Goal: Book appointment/travel/reservation

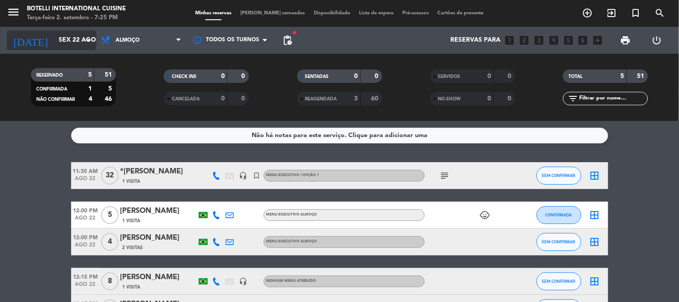
click at [54, 38] on input "Sex 22 ago" at bounding box center [96, 40] width 85 height 16
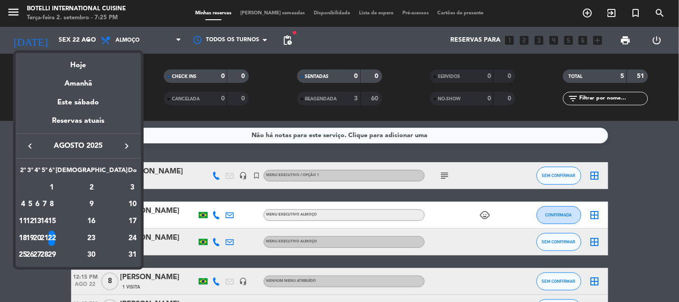
click at [128, 145] on icon "keyboard_arrow_right" at bounding box center [126, 146] width 11 height 11
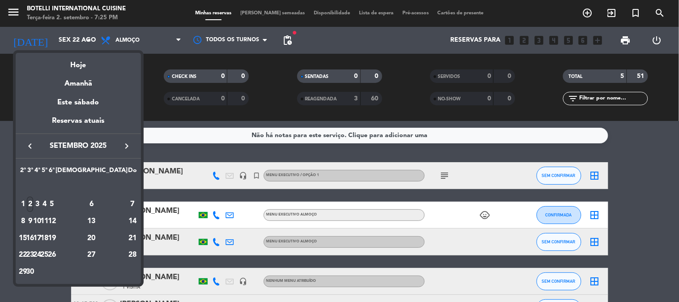
click at [34, 203] on div "2" at bounding box center [30, 203] width 7 height 15
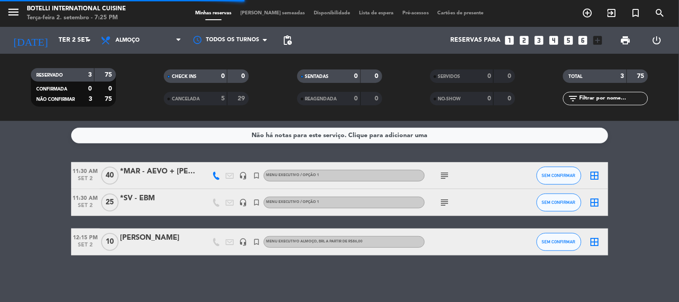
click at [119, 40] on span "Almoço" at bounding box center [127, 40] width 24 height 6
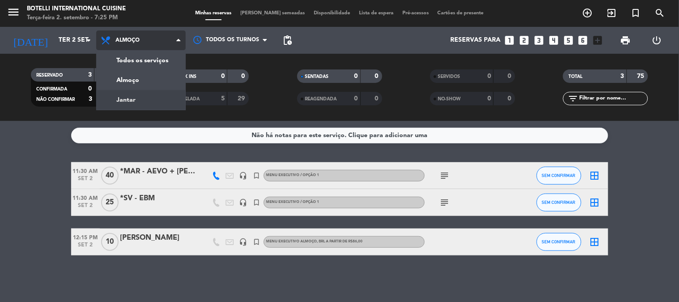
click at [132, 106] on div "menu Botelli International Cuisine Terça-feira 2. setembro - 7:25 PM Minhas res…" at bounding box center [339, 60] width 679 height 121
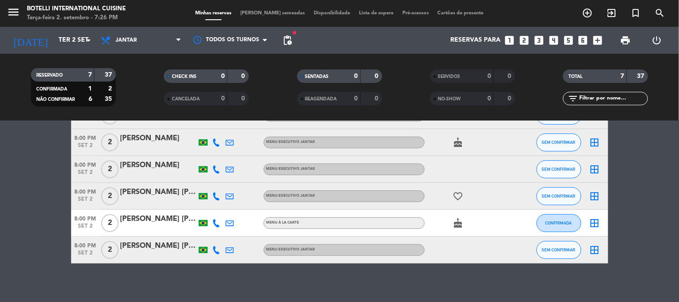
scroll to position [105, 0]
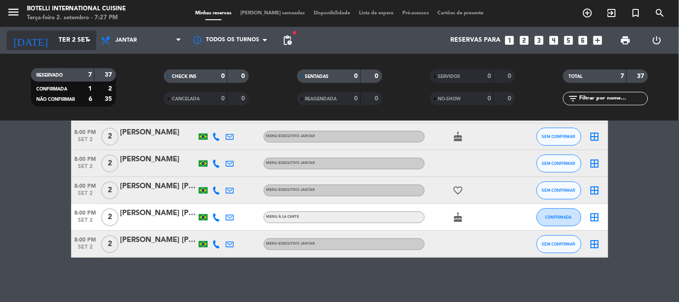
click at [55, 46] on input "Ter 2 set" at bounding box center [96, 40] width 85 height 16
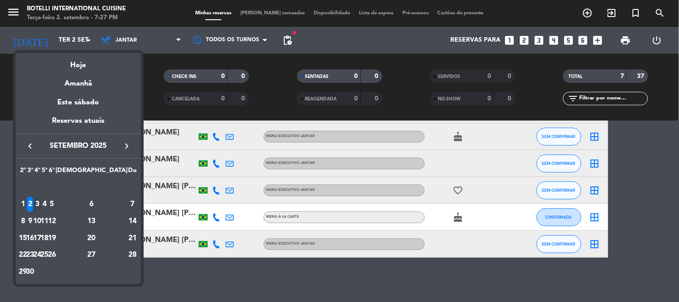
click at [41, 199] on div "3" at bounding box center [37, 203] width 7 height 15
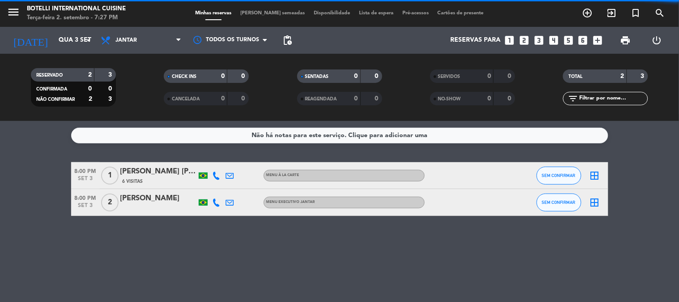
scroll to position [0, 0]
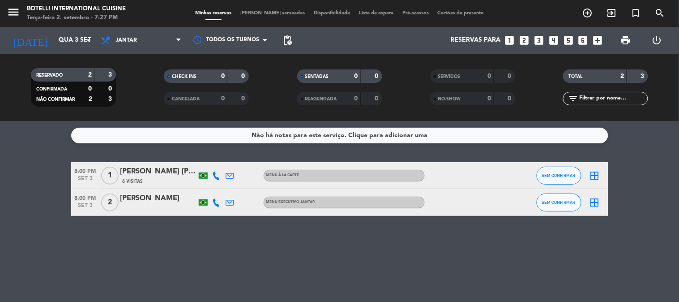
click at [144, 28] on div "Todos os serviços Almoço Jantar Jantar Todos os serviços Almoço Jantar" at bounding box center [140, 40] width 89 height 27
click at [142, 36] on span "Jantar" at bounding box center [140, 40] width 89 height 20
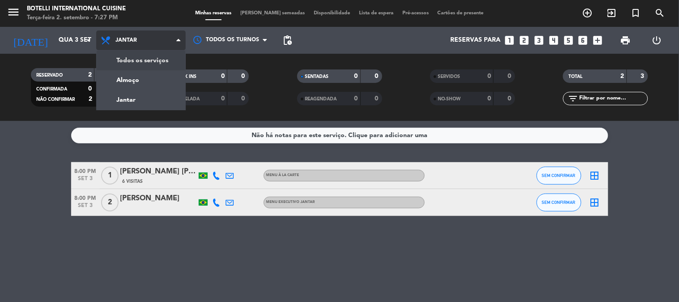
click at [149, 65] on div "menu Botelli International Cuisine Terça-feira 2. setembro - 7:27 PM Minhas res…" at bounding box center [339, 60] width 679 height 121
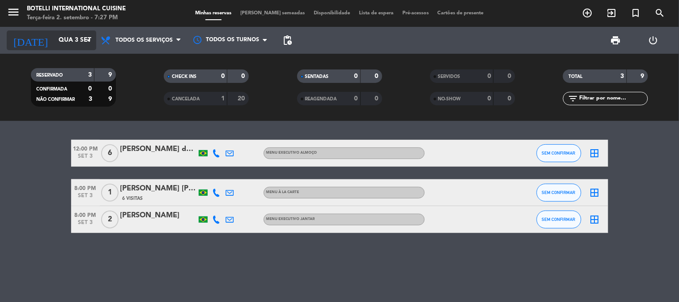
click at [67, 34] on input "Qua 3 set" at bounding box center [96, 40] width 85 height 16
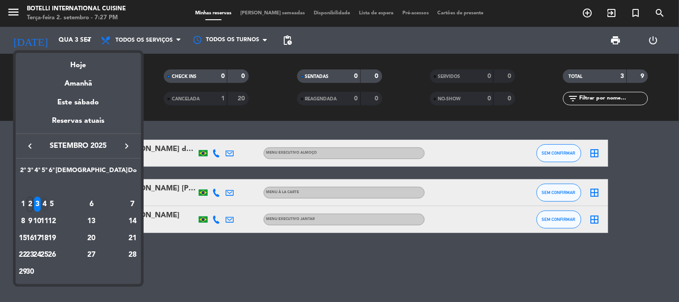
click at [48, 201] on div "4" at bounding box center [44, 203] width 7 height 15
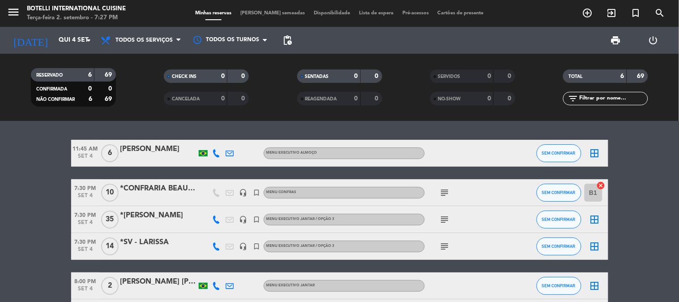
click at [442, 193] on icon "subject" at bounding box center [444, 192] width 11 height 11
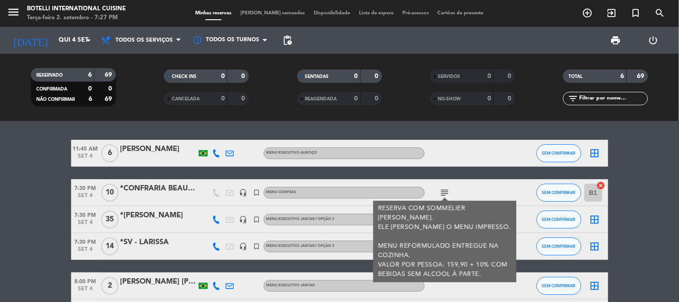
click at [444, 190] on icon "subject" at bounding box center [444, 192] width 11 height 11
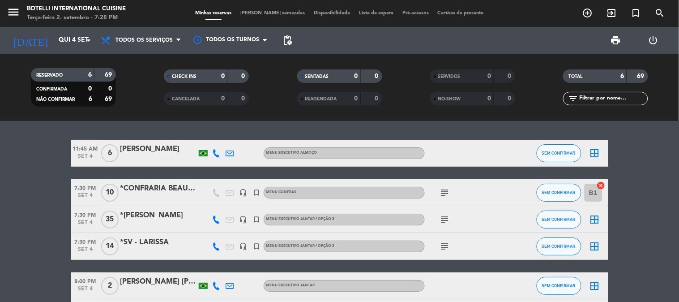
scroll to position [68, 0]
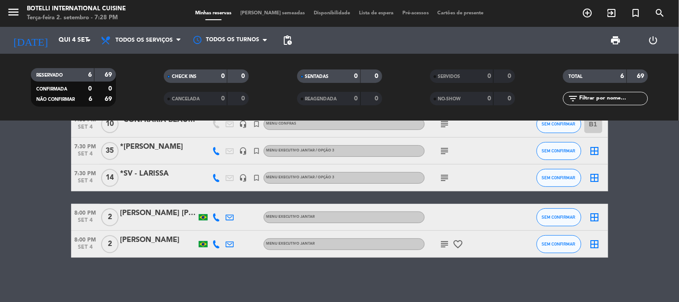
click at [445, 245] on icon "subject" at bounding box center [444, 243] width 11 height 11
click at [446, 244] on icon "subject" at bounding box center [444, 243] width 11 height 11
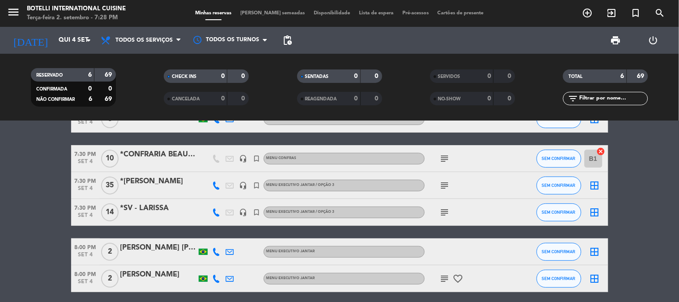
scroll to position [0, 0]
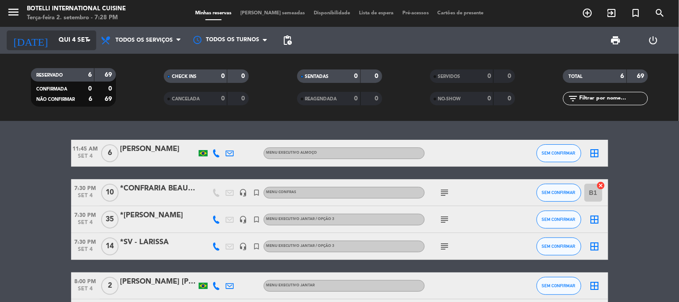
click at [38, 49] on div "[DATE] Qui 4 set arrow_drop_down" at bounding box center [51, 40] width 89 height 20
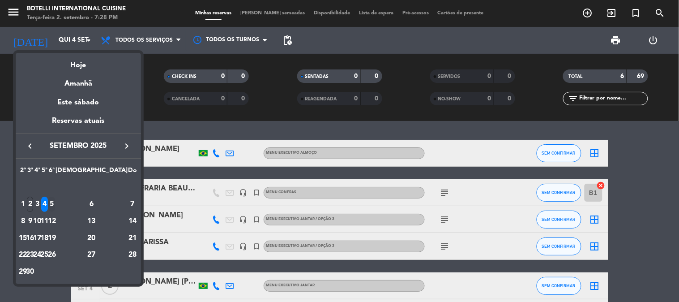
click at [55, 204] on div "5" at bounding box center [51, 203] width 7 height 15
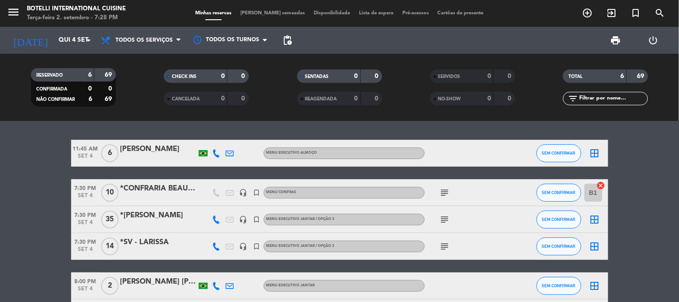
type input "Sex 5 set"
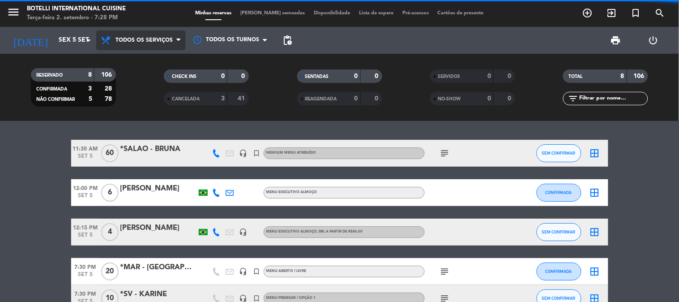
click at [139, 34] on span "Todos os serviços" at bounding box center [140, 40] width 89 height 20
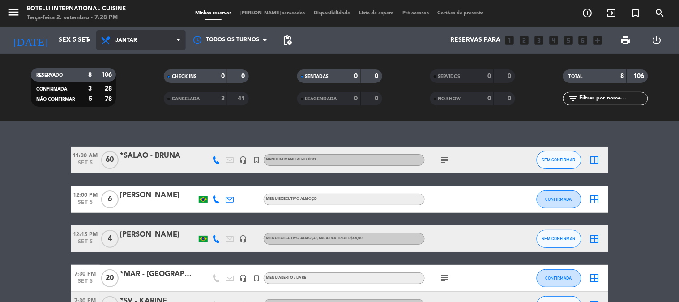
click at [139, 99] on div "menu Botelli International Cuisine Terça-feira 2. setembro - 7:28 PM Minhas res…" at bounding box center [339, 60] width 679 height 121
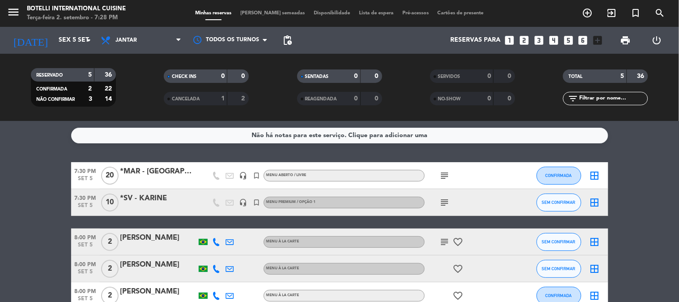
click at [446, 247] on div "subject favorite_border" at bounding box center [465, 241] width 81 height 26
click at [447, 243] on icon "subject" at bounding box center [444, 241] width 11 height 11
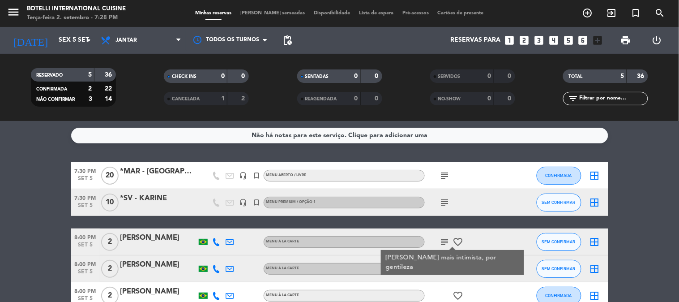
click at [447, 243] on icon "subject" at bounding box center [444, 241] width 11 height 11
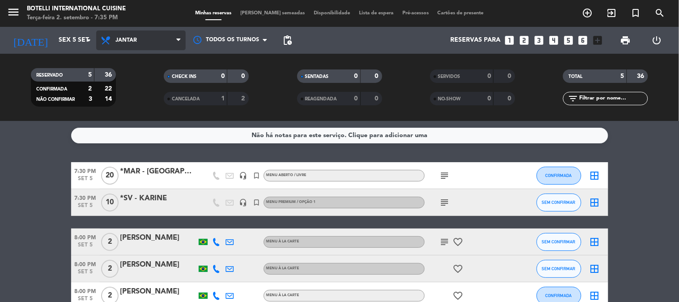
click at [140, 41] on span "Jantar" at bounding box center [140, 40] width 89 height 20
click at [136, 77] on div "menu Botelli International Cuisine Terça-feira 2. setembro - 7:35 PM Minhas res…" at bounding box center [339, 60] width 679 height 121
